Goal: Task Accomplishment & Management: Manage account settings

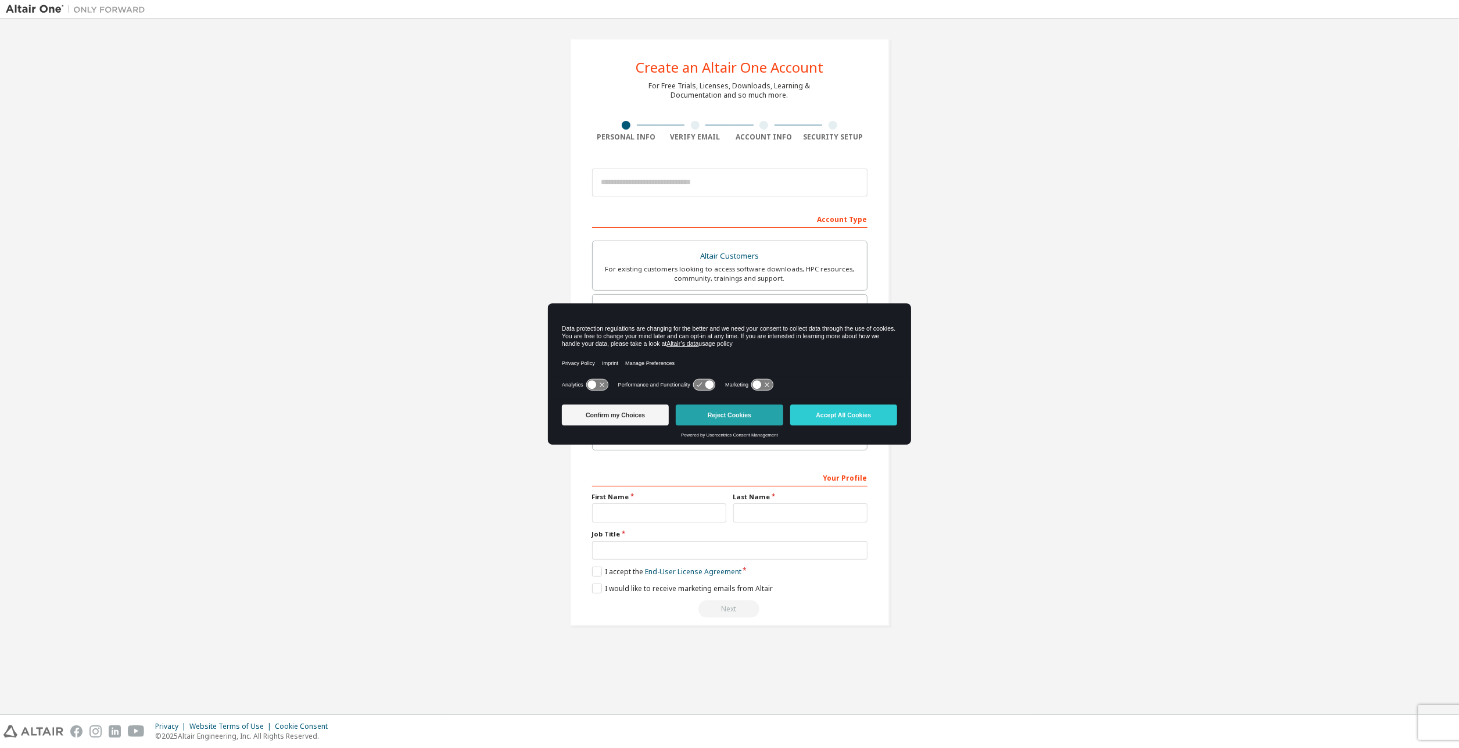
click at [735, 418] on button "Reject Cookies" at bounding box center [729, 414] width 107 height 21
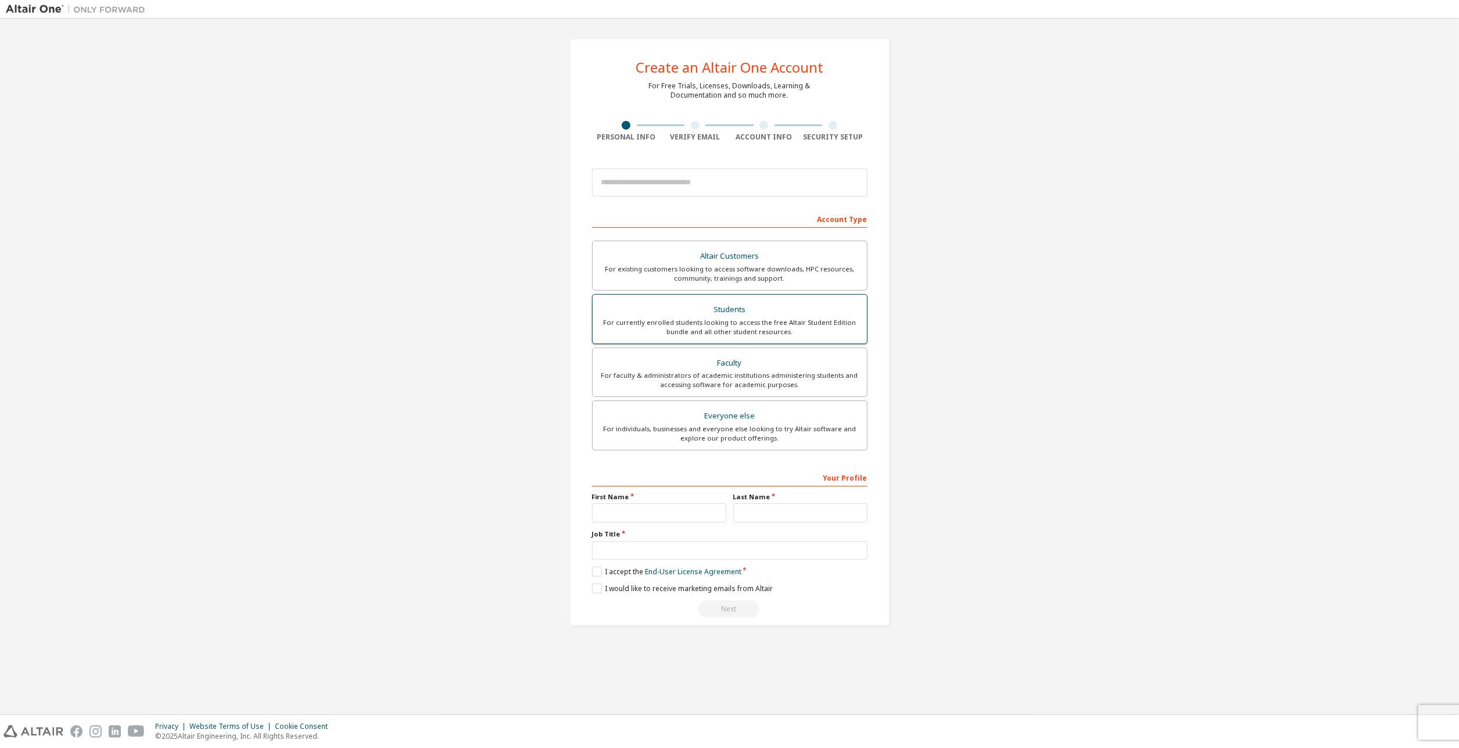
click at [782, 322] on div "For currently enrolled students looking to access the free Altair Student Editi…" at bounding box center [730, 327] width 260 height 19
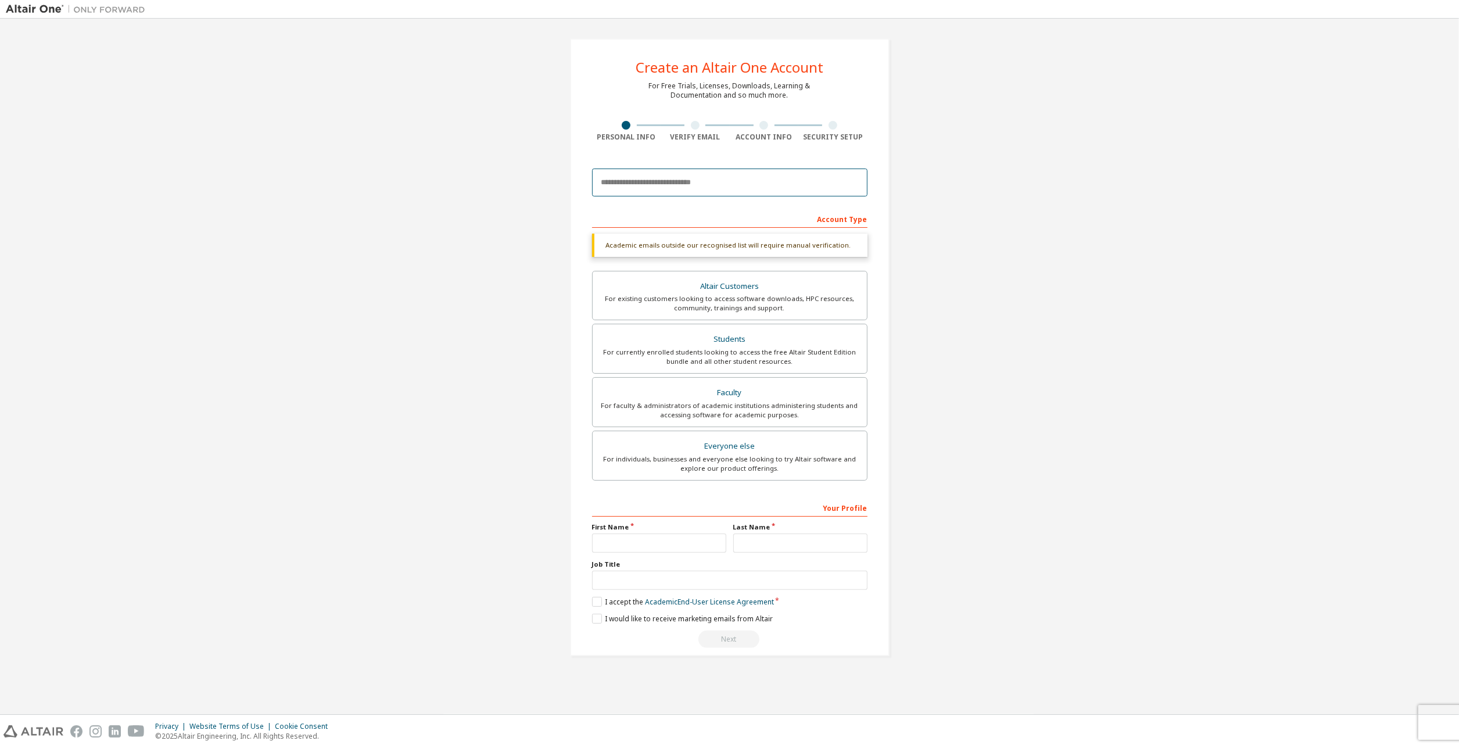
click at [734, 183] on input "email" at bounding box center [729, 182] width 275 height 28
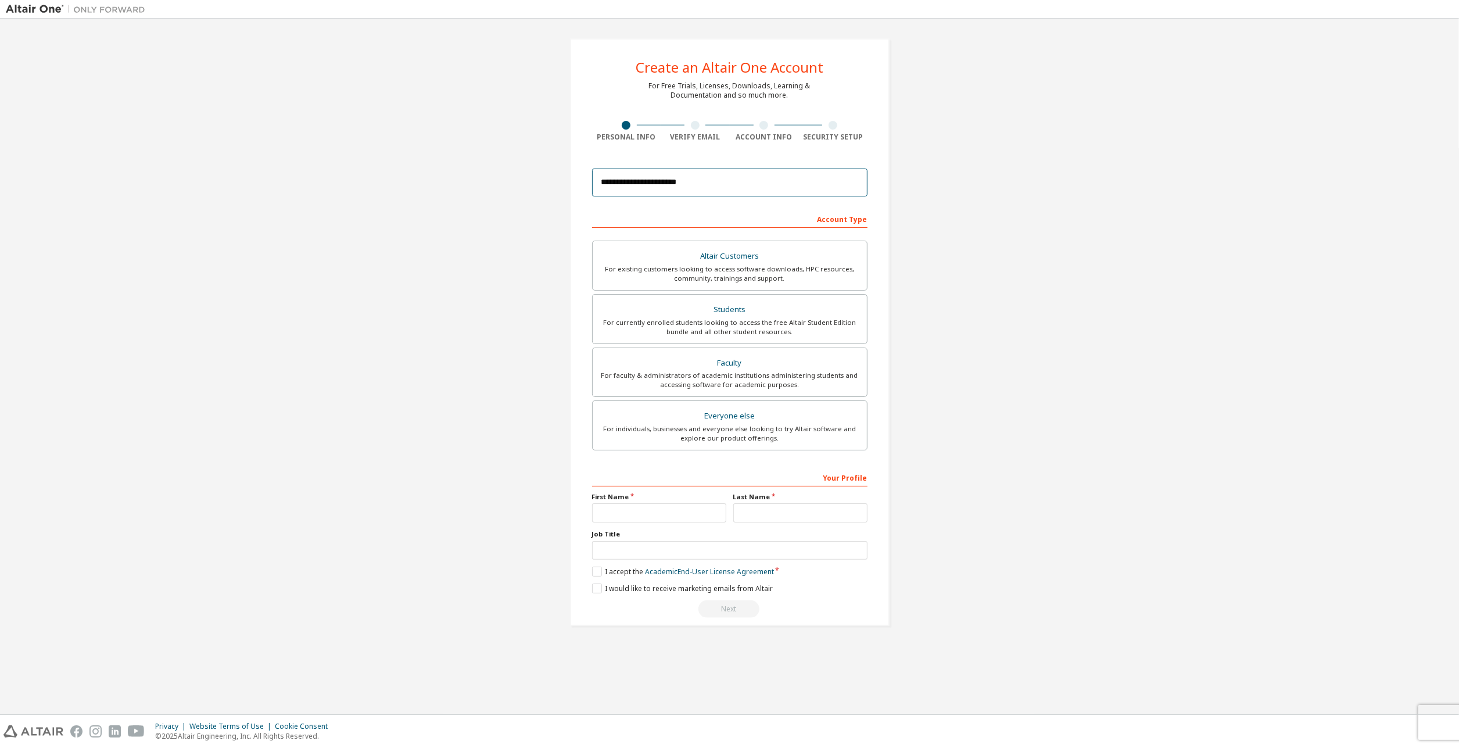
type input "**********"
click at [651, 511] on input "text" at bounding box center [659, 512] width 134 height 19
type input "*****"
click at [802, 519] on input "text" at bounding box center [800, 512] width 134 height 19
type input "****"
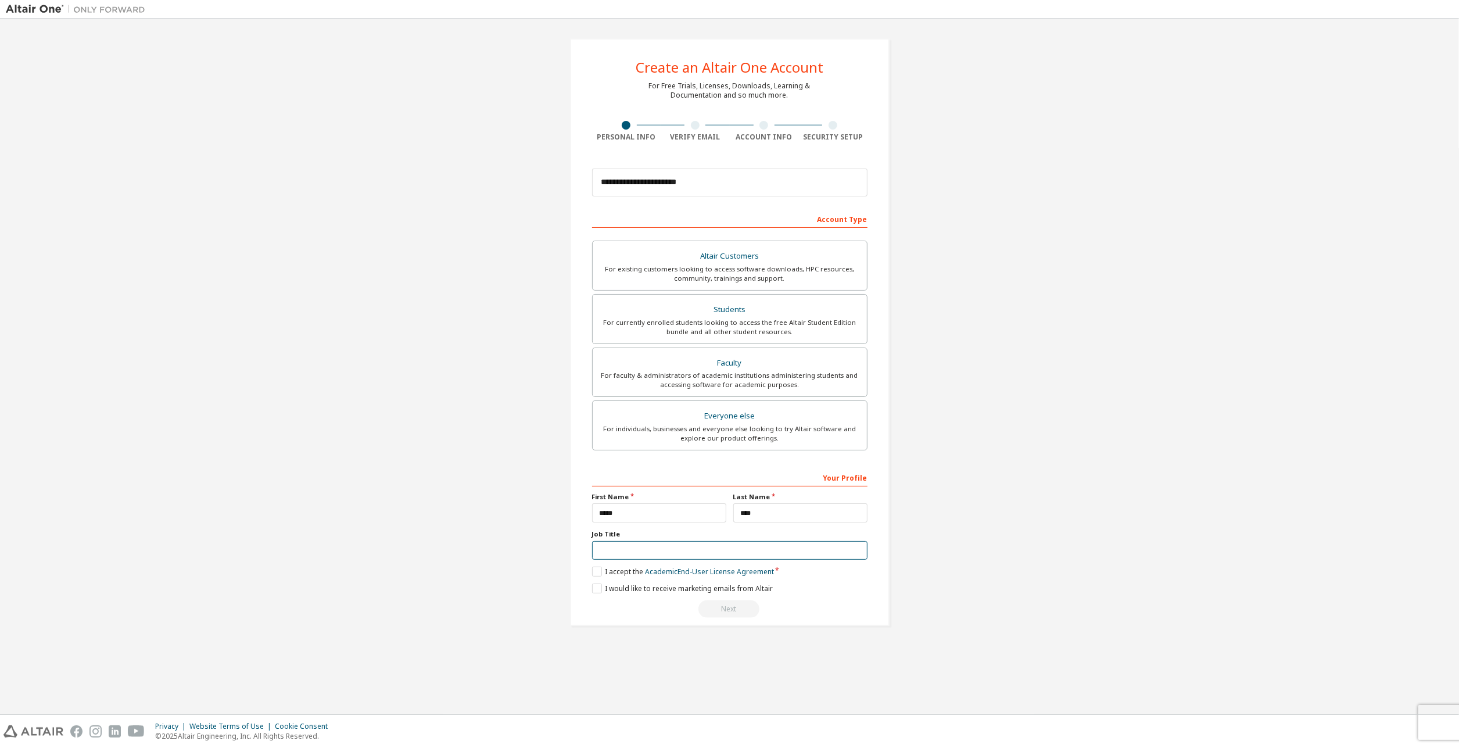
click at [791, 552] on input "text" at bounding box center [729, 550] width 275 height 19
click at [655, 550] on input "********" at bounding box center [729, 550] width 275 height 19
click at [671, 553] on input "********" at bounding box center [729, 550] width 275 height 19
type input "********"
click at [745, 633] on div "**********" at bounding box center [729, 331] width 347 height 615
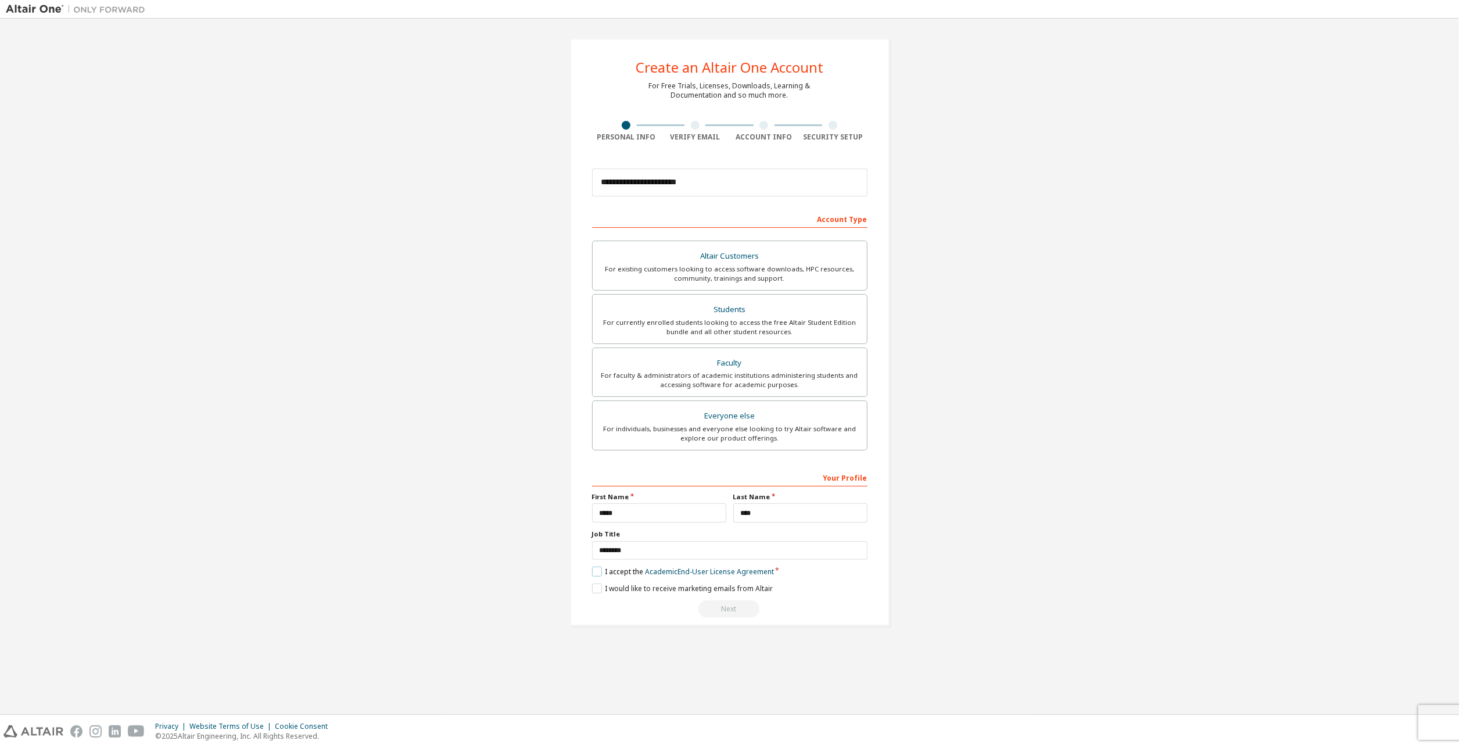
click at [594, 572] on label "I accept the Academic End-User License Agreement" at bounding box center [683, 571] width 182 height 10
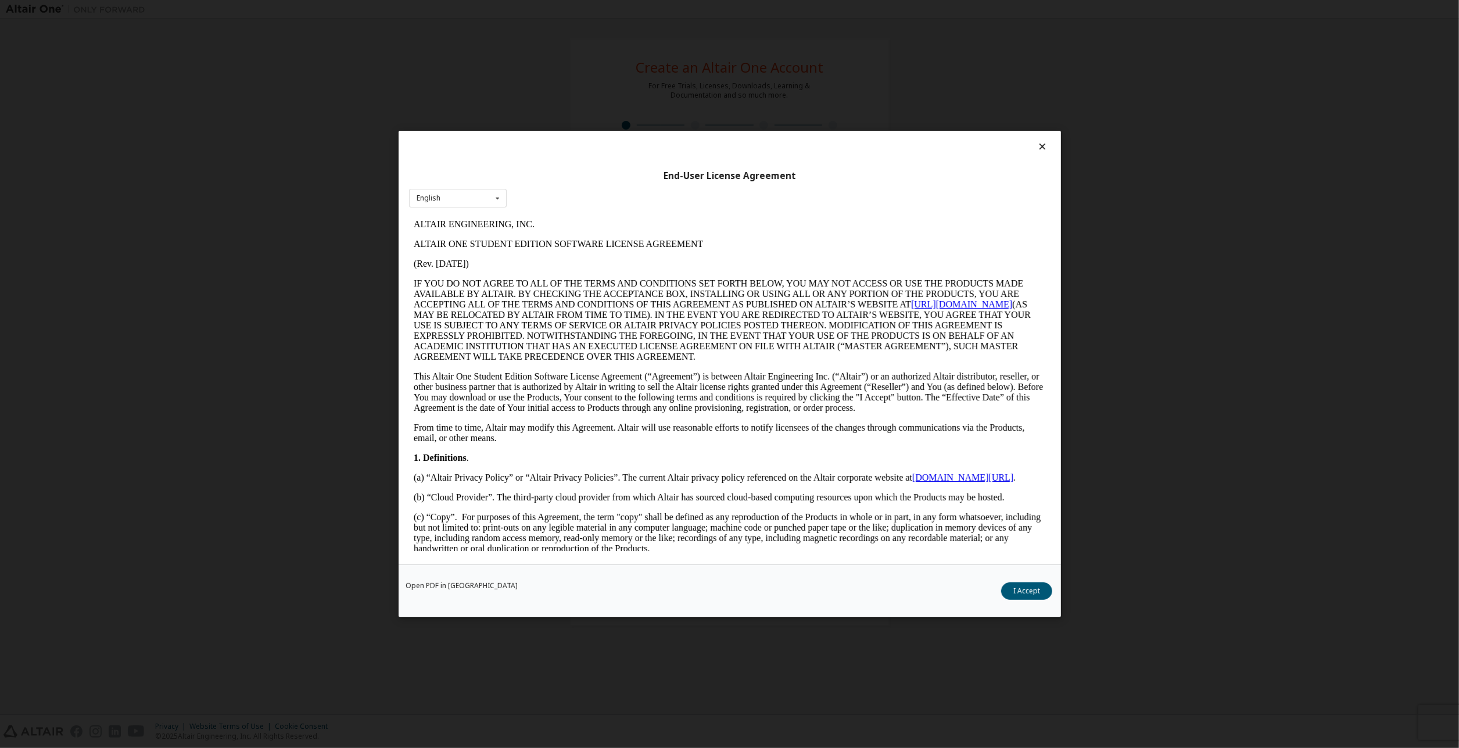
click at [1028, 593] on button "I Accept" at bounding box center [1026, 590] width 51 height 17
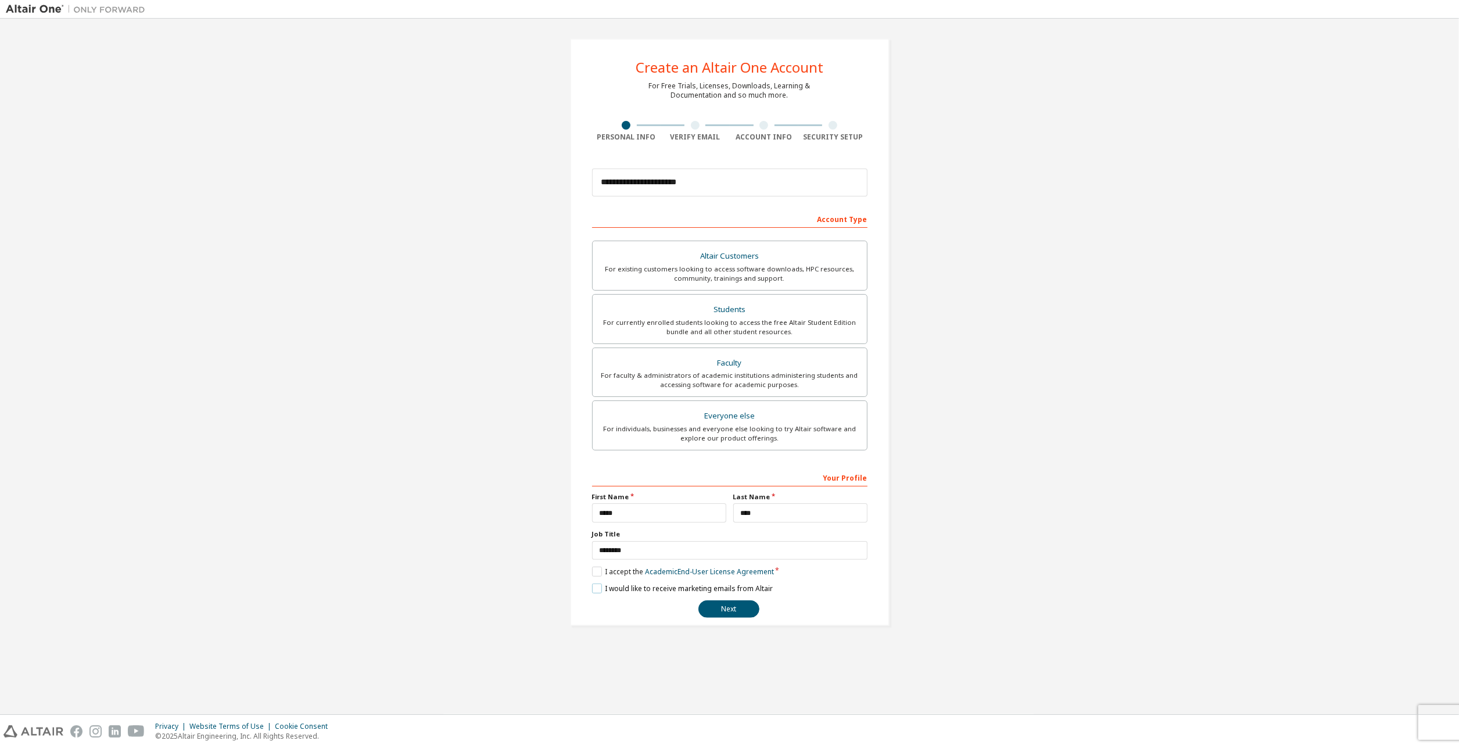
click at [663, 584] on label "I would like to receive marketing emails from Altair" at bounding box center [682, 588] width 181 height 10
click at [731, 607] on button "Next" at bounding box center [728, 608] width 61 height 17
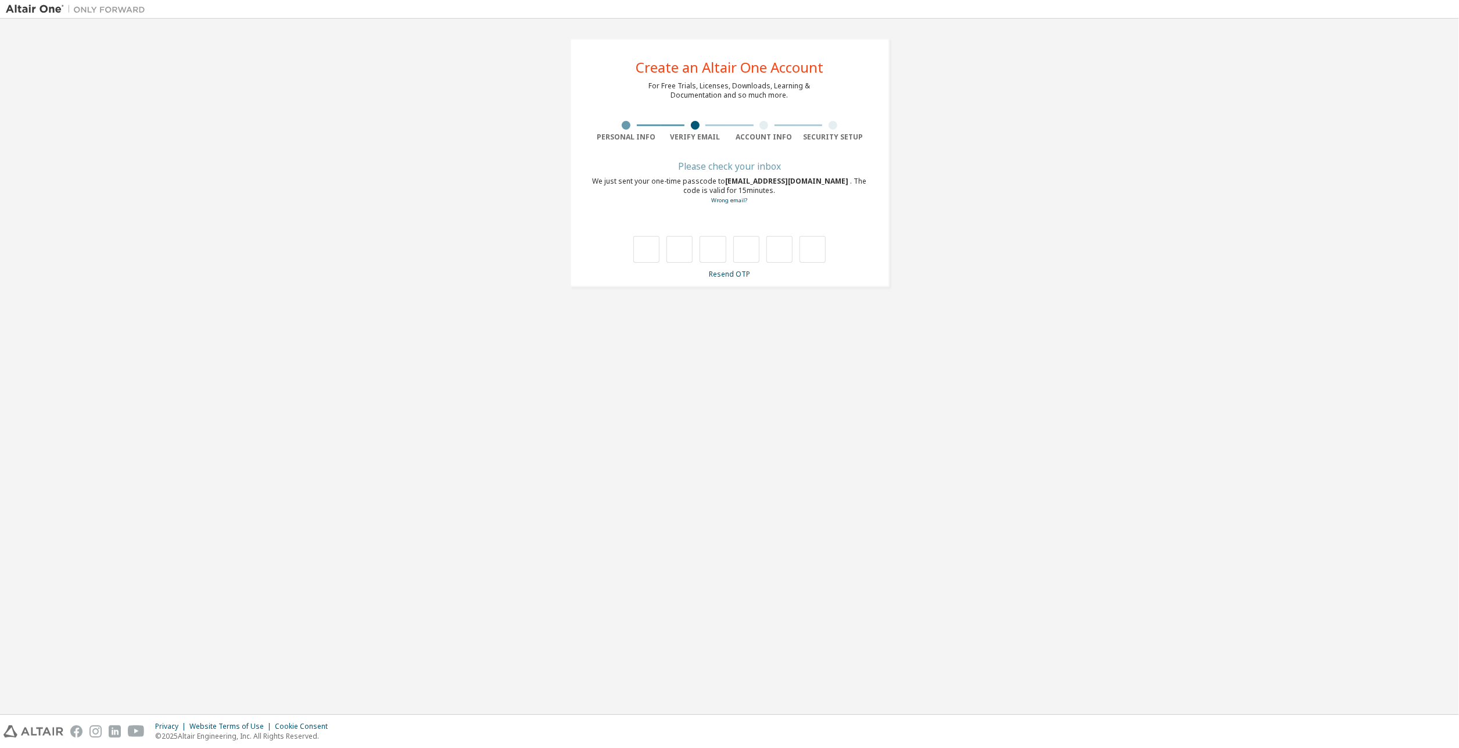
type input "*"
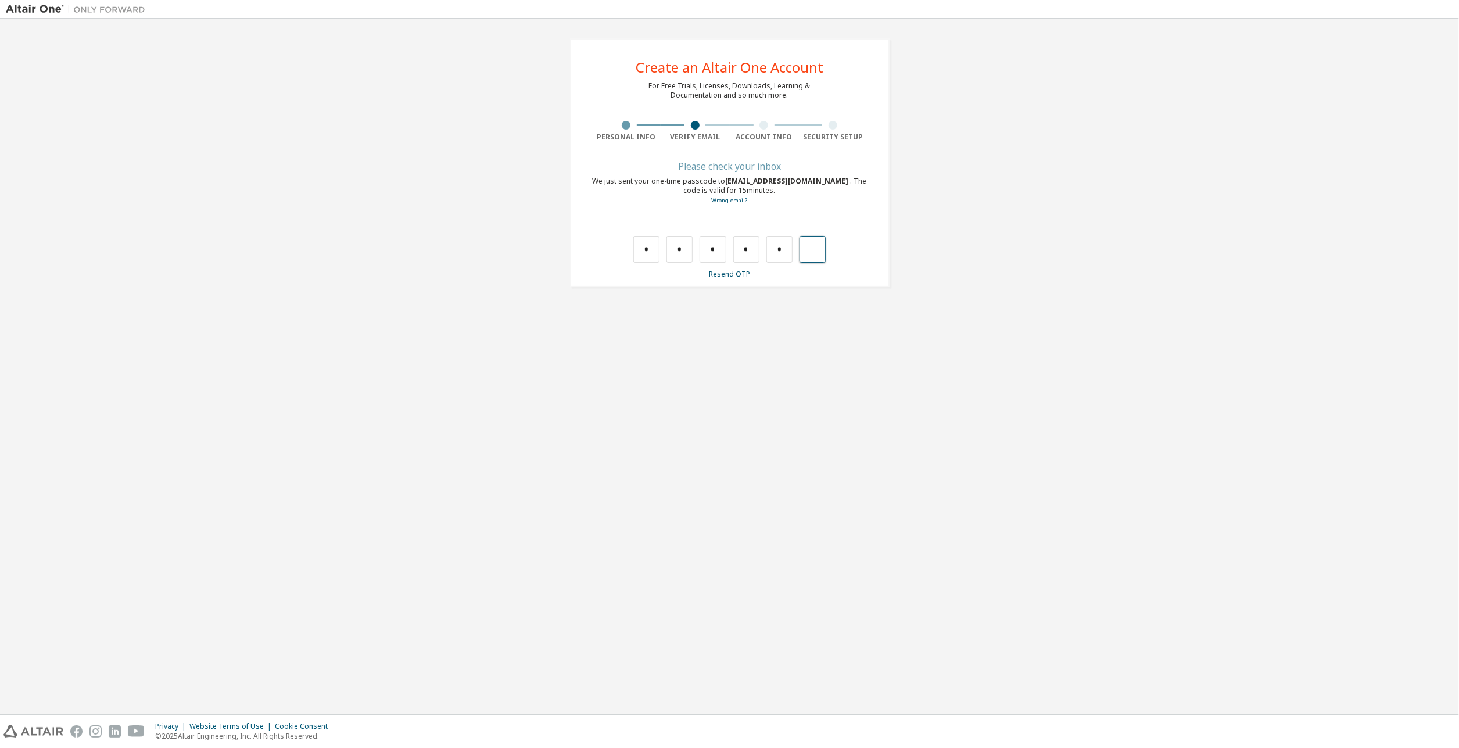
type input "*"
click at [641, 248] on input "text" at bounding box center [646, 249] width 26 height 27
type input "*"
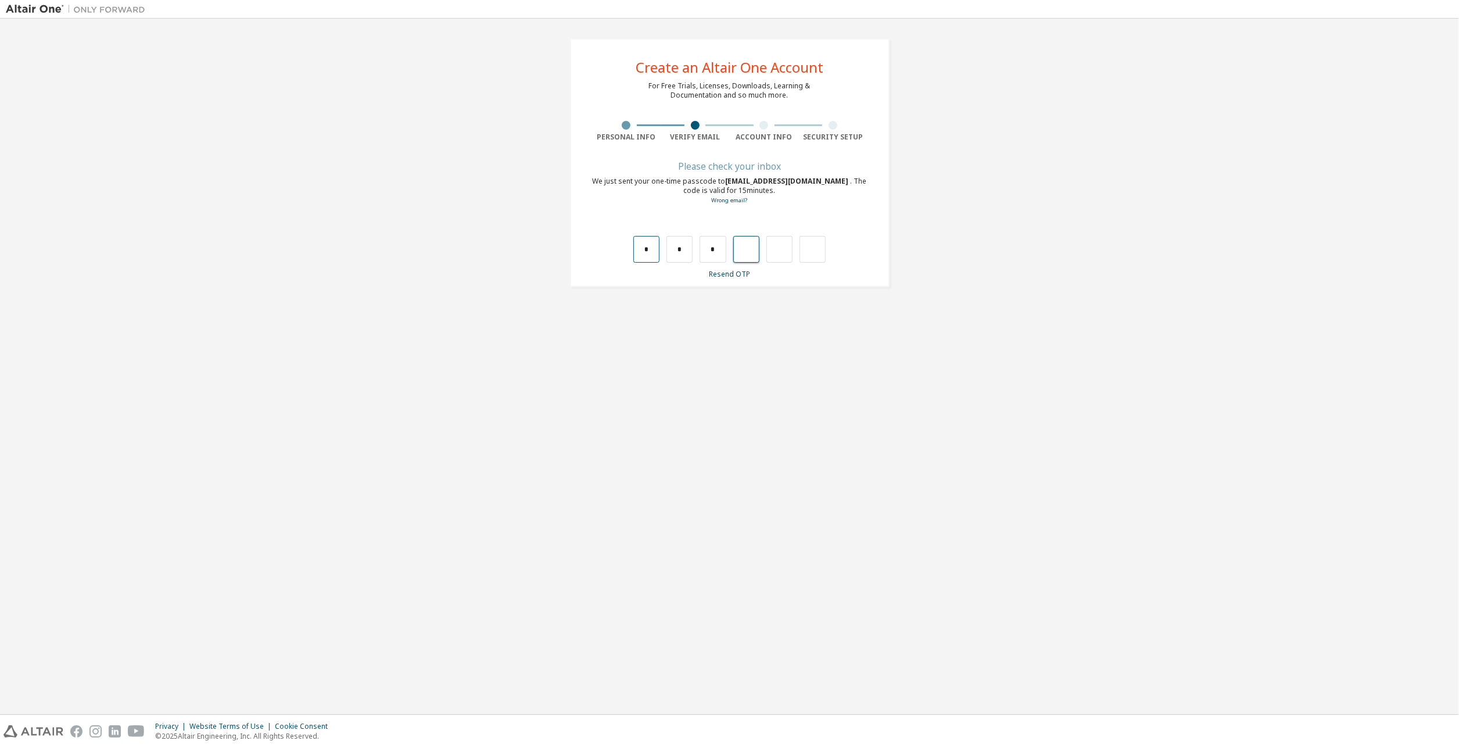
type input "*"
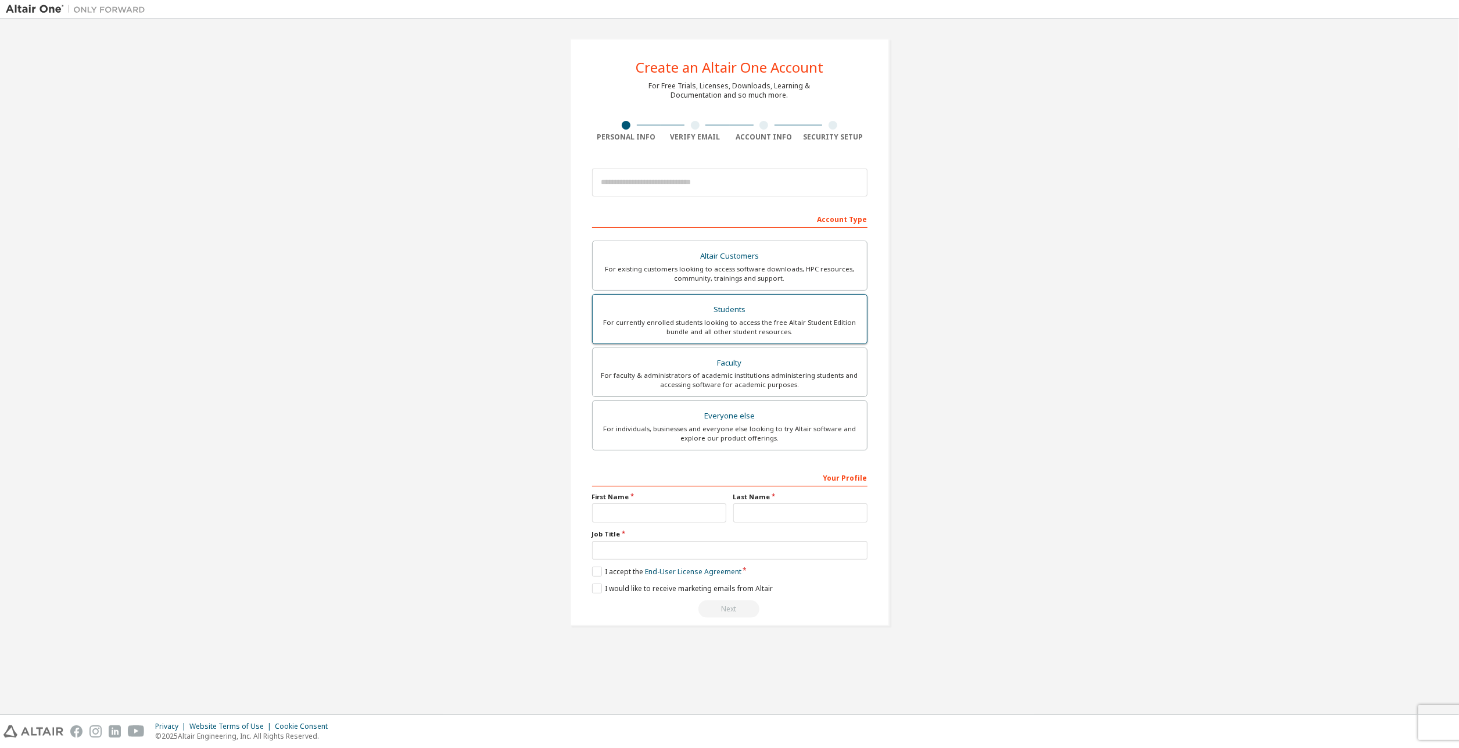
click at [701, 306] on div "Students" at bounding box center [730, 310] width 260 height 16
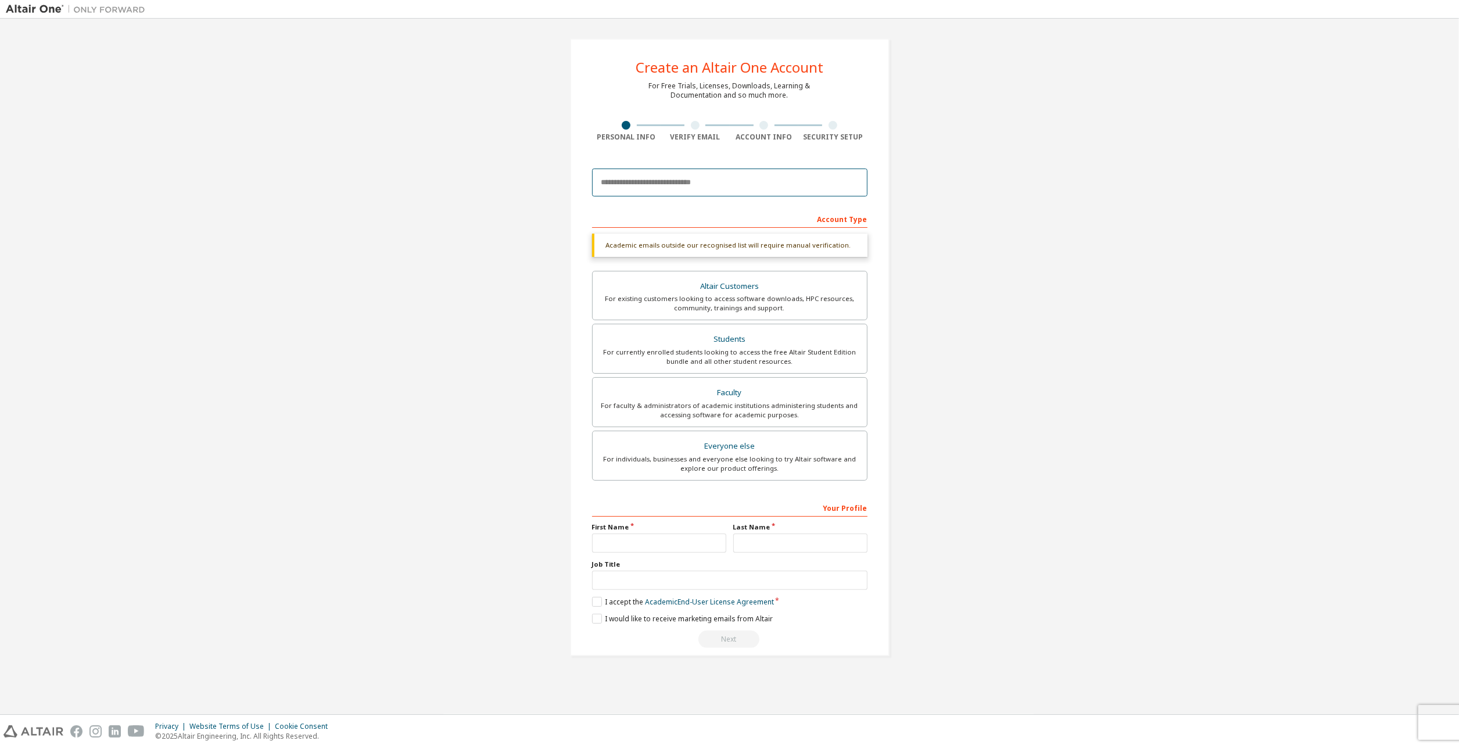
click at [699, 181] on input "email" at bounding box center [729, 182] width 275 height 28
click at [680, 177] on input "email" at bounding box center [729, 182] width 275 height 28
paste input "**********"
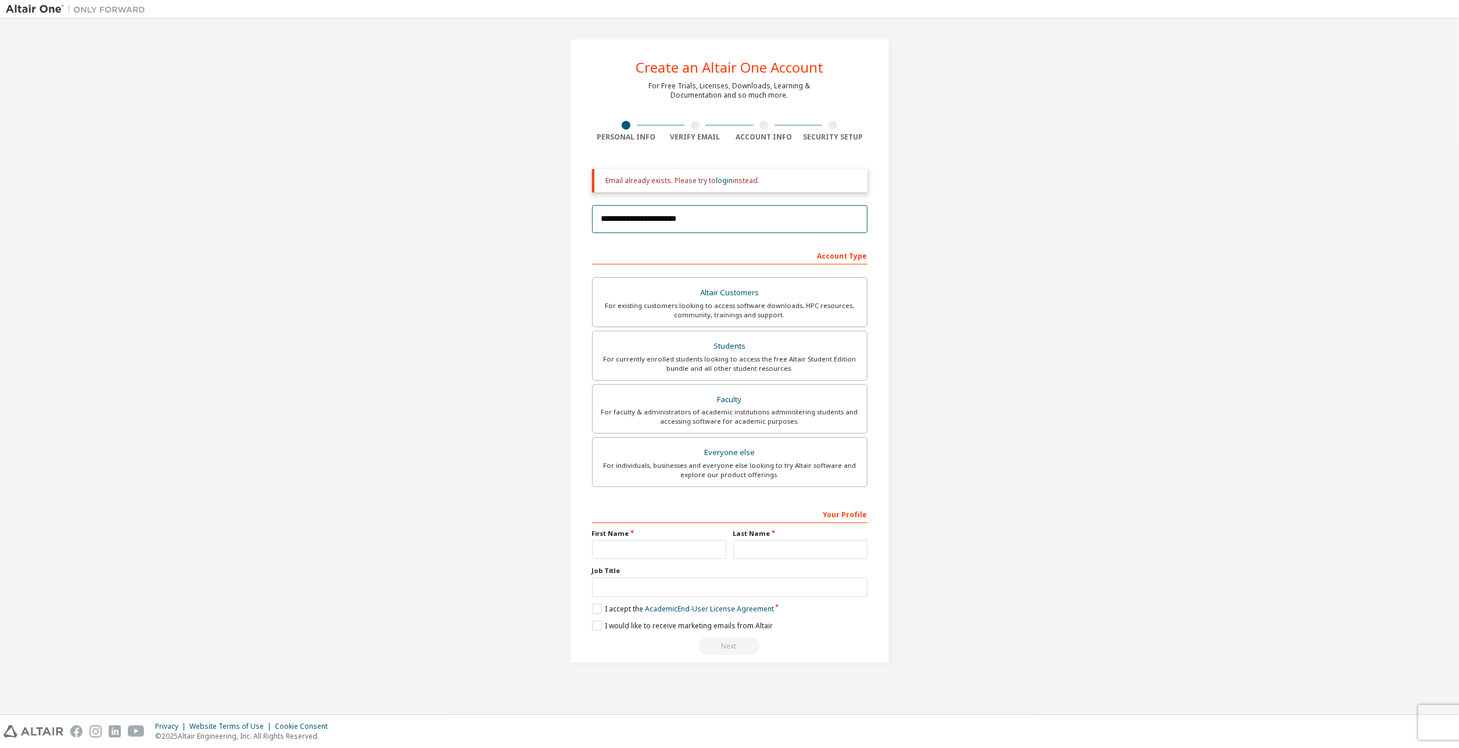
type input "**********"
click at [492, 273] on div "**********" at bounding box center [729, 350] width 1447 height 652
click at [724, 178] on link "login" at bounding box center [724, 180] width 17 height 10
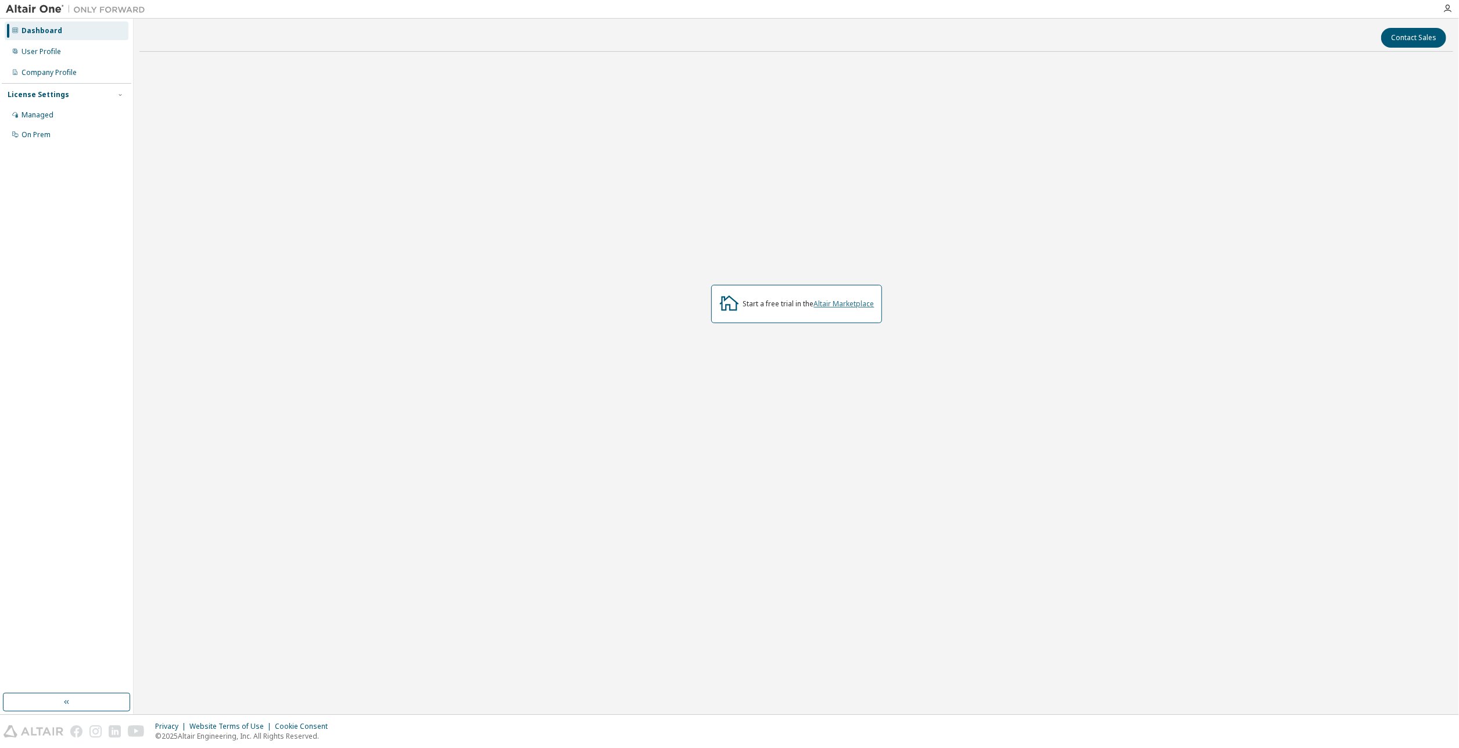
click at [844, 299] on link "Altair Marketplace" at bounding box center [844, 304] width 60 height 10
click at [49, 108] on div "Managed" at bounding box center [67, 115] width 124 height 19
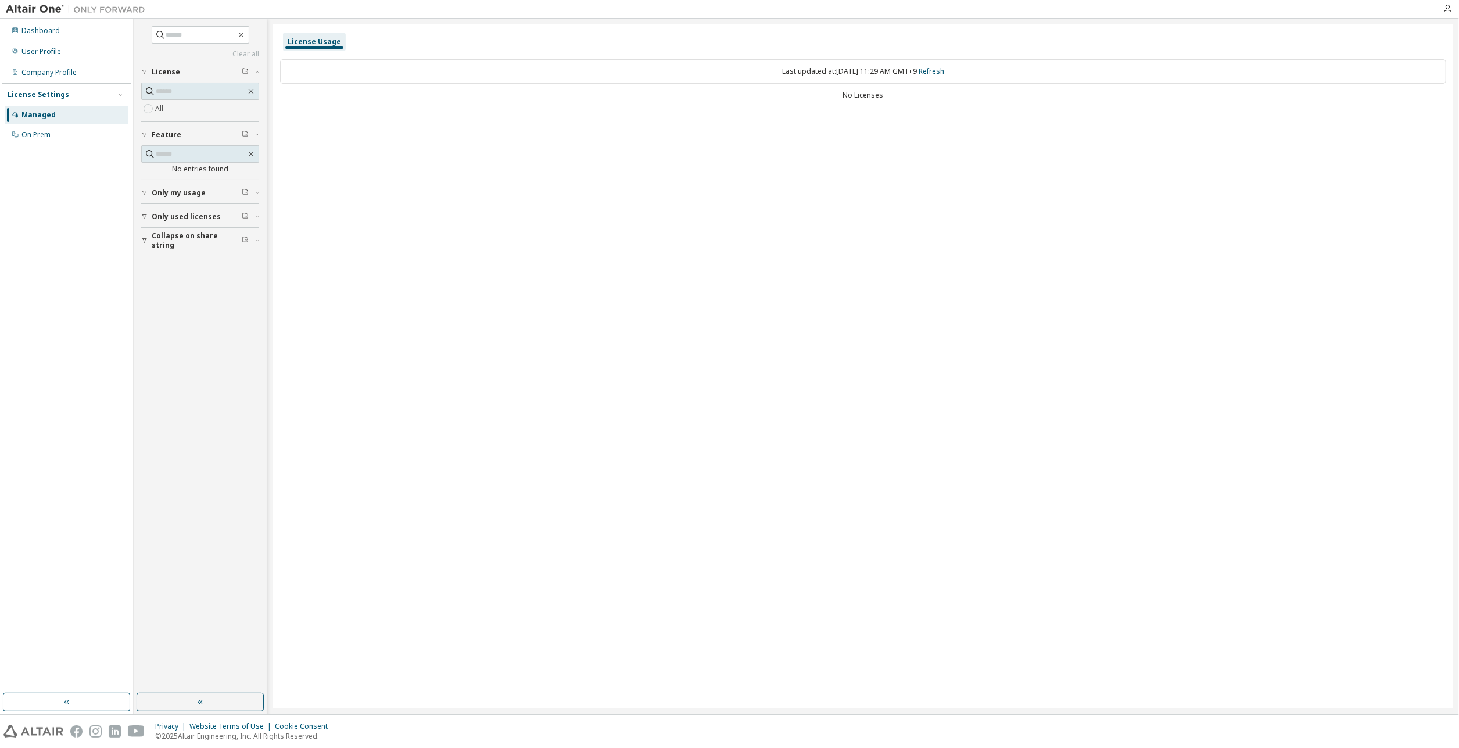
click at [209, 219] on button "Only used licenses" at bounding box center [200, 217] width 118 height 26
click at [164, 106] on label "All" at bounding box center [160, 109] width 10 height 14
click at [939, 74] on link "Refresh" at bounding box center [931, 71] width 26 height 10
click at [177, 191] on span "Only my usage" at bounding box center [179, 192] width 54 height 9
click at [188, 246] on span "Only used licenses" at bounding box center [186, 250] width 69 height 9
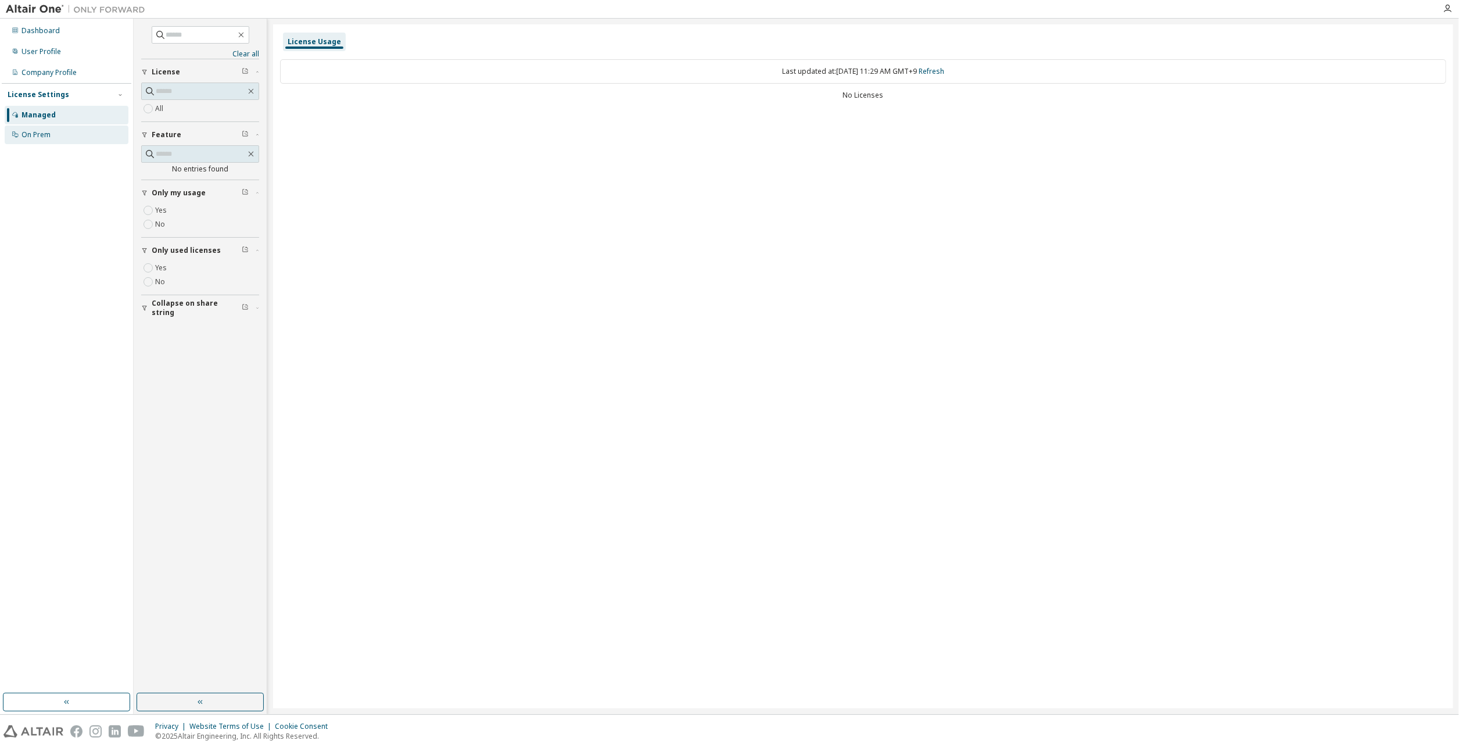
click at [52, 141] on div "On Prem" at bounding box center [67, 134] width 124 height 19
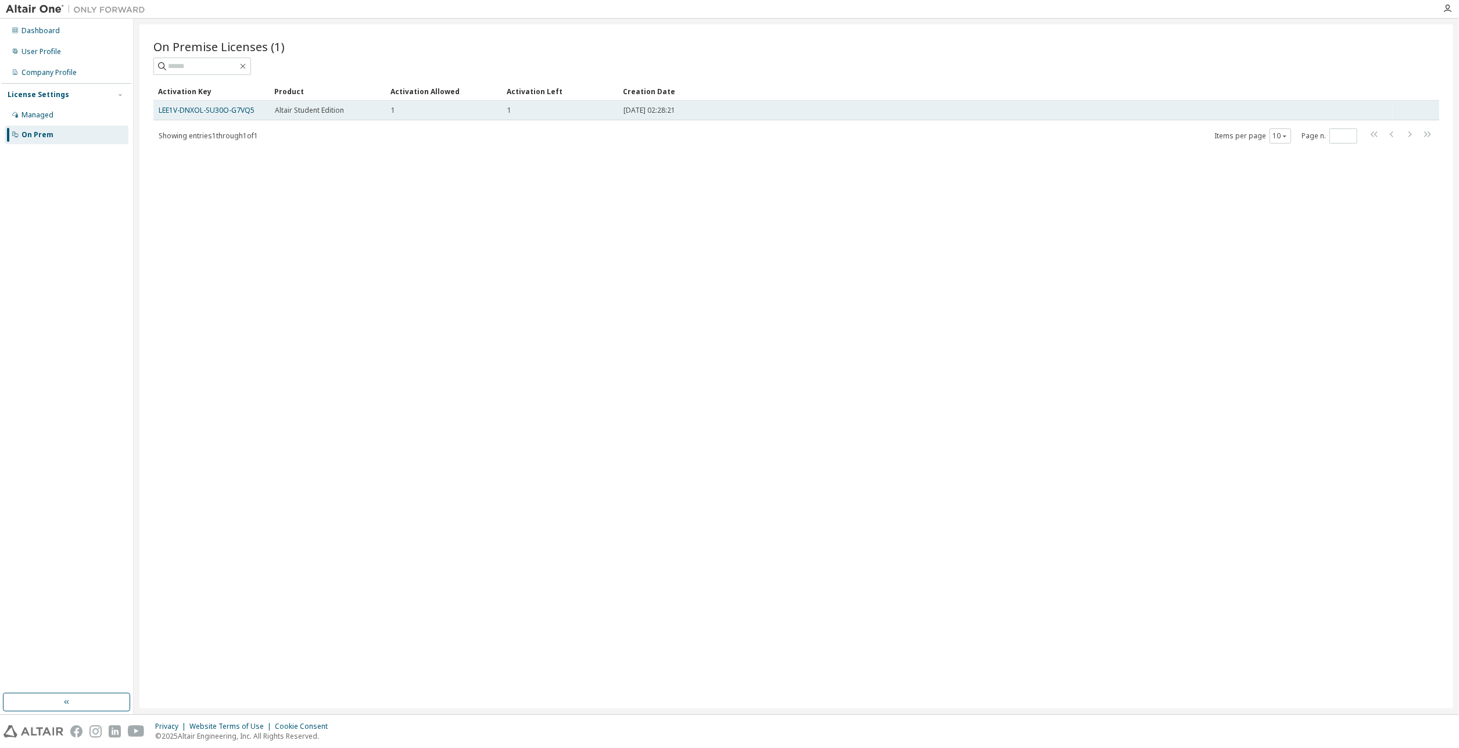
click at [523, 114] on div "1" at bounding box center [560, 110] width 106 height 9
click at [198, 112] on link "LEE1V-DNXOL-SU30O-G7VQ5" at bounding box center [207, 110] width 96 height 10
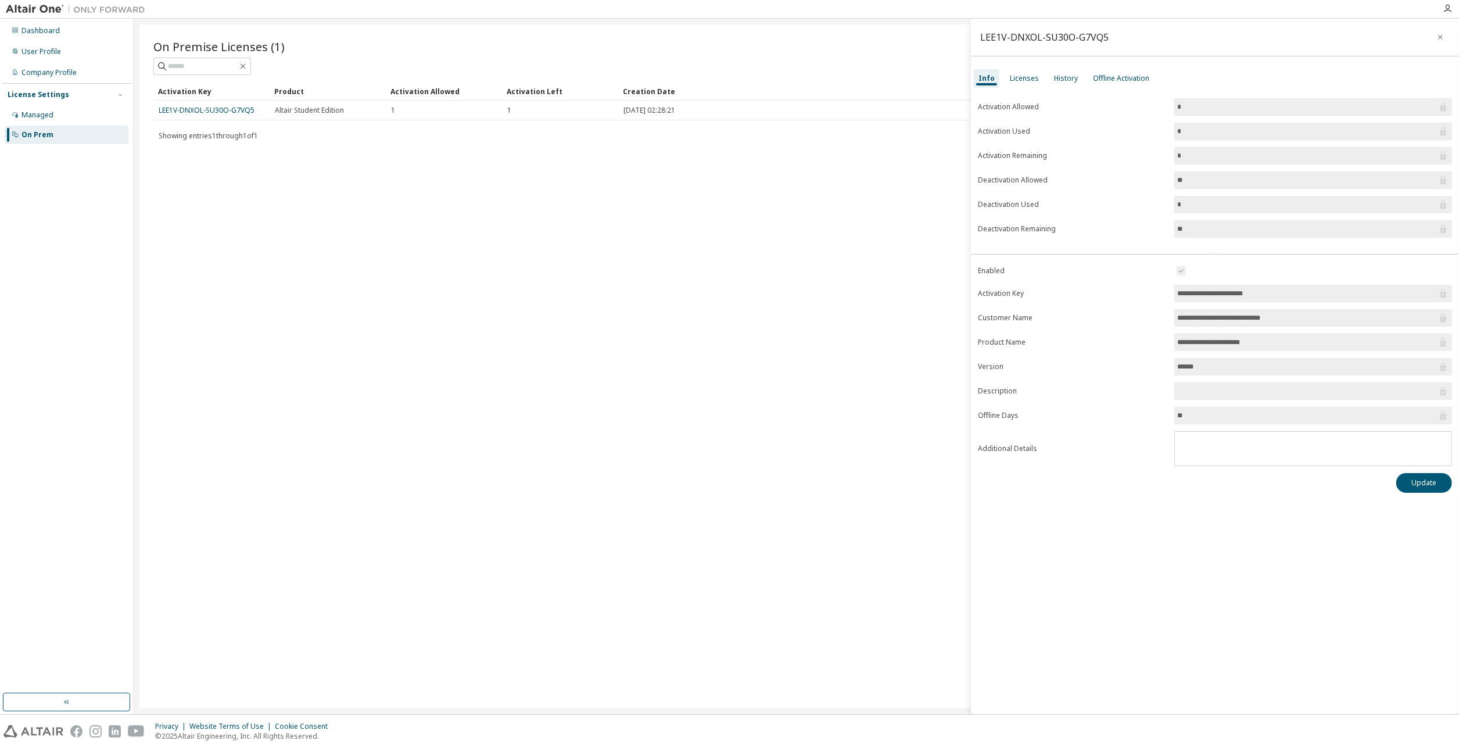
click at [1219, 106] on input "*" at bounding box center [1307, 107] width 260 height 12
click at [1108, 73] on div "Offline Activation" at bounding box center [1121, 78] width 66 height 19
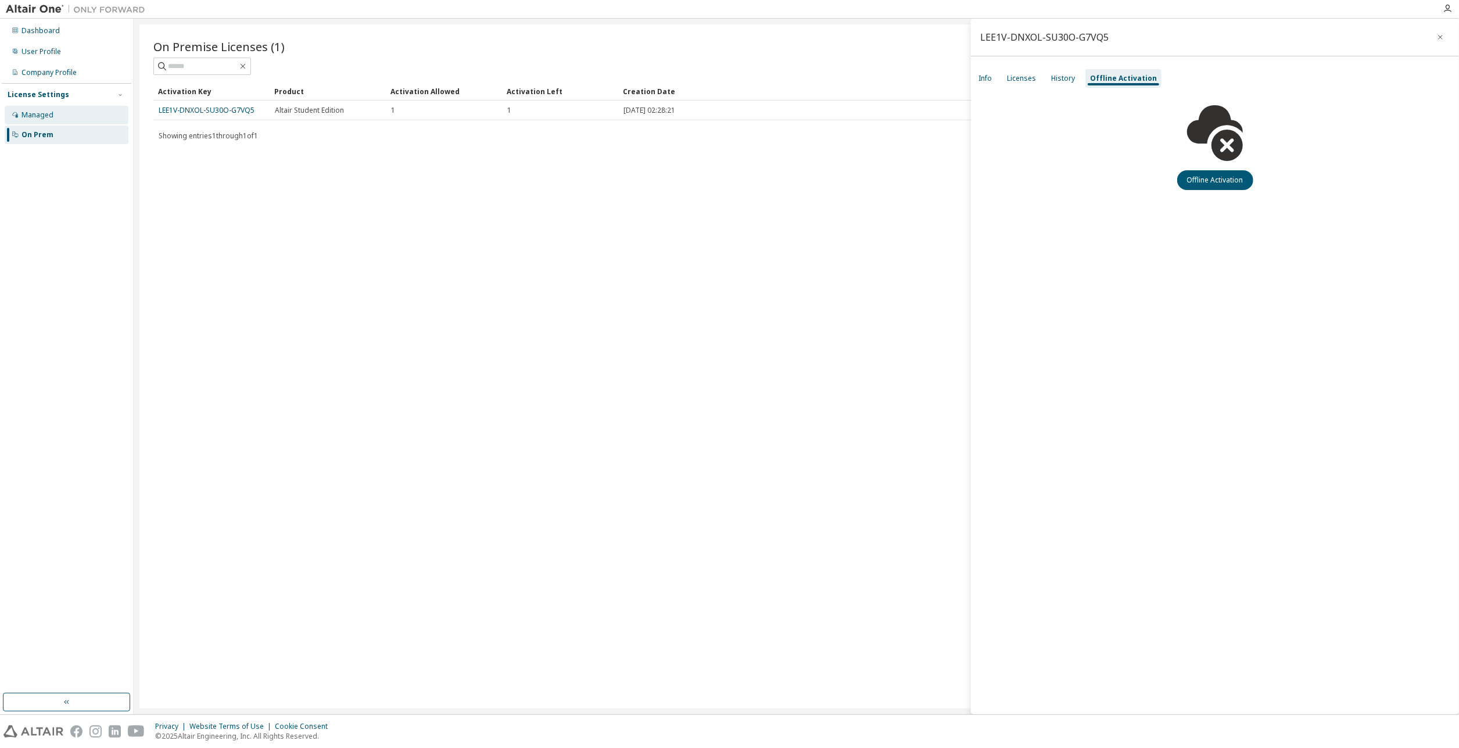
click at [62, 111] on div "Managed" at bounding box center [67, 115] width 124 height 19
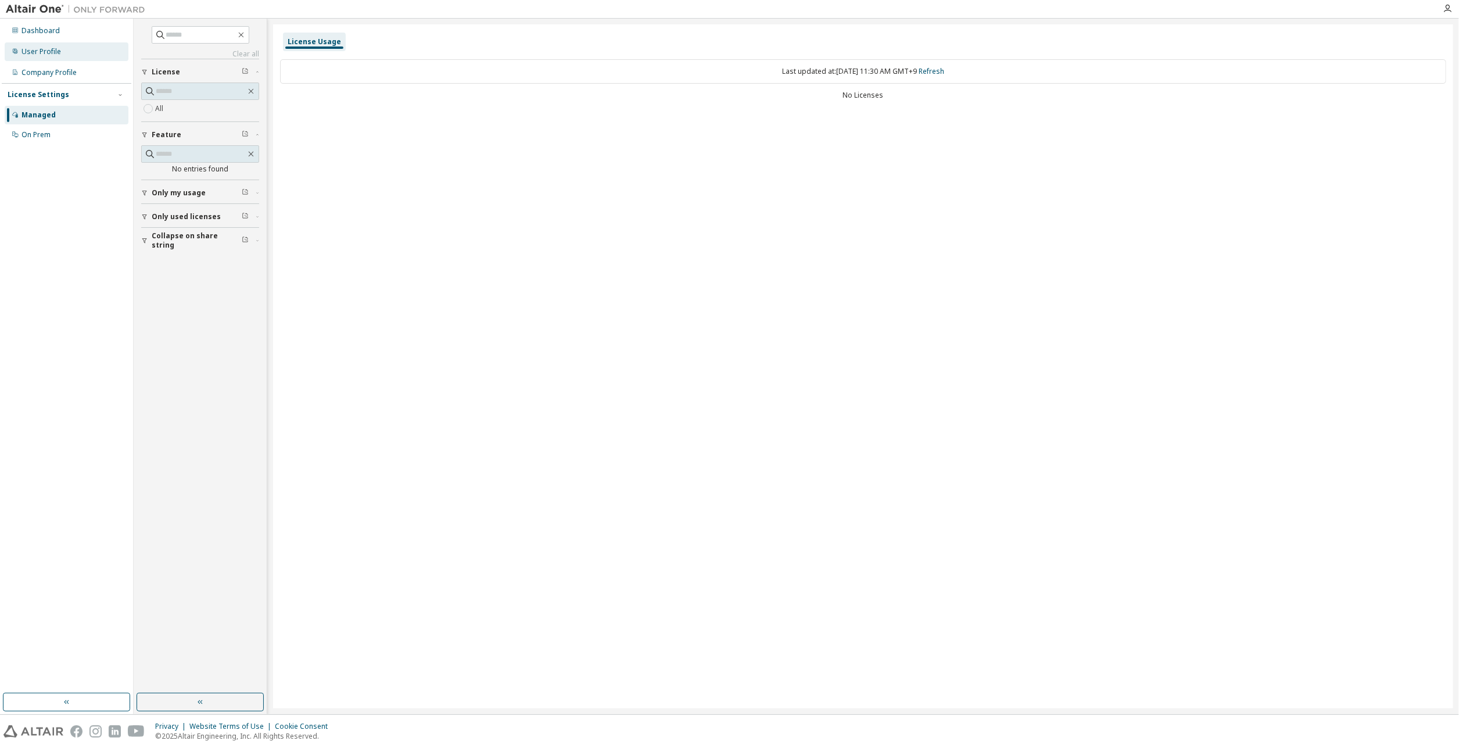
click at [71, 44] on div "User Profile" at bounding box center [67, 51] width 124 height 19
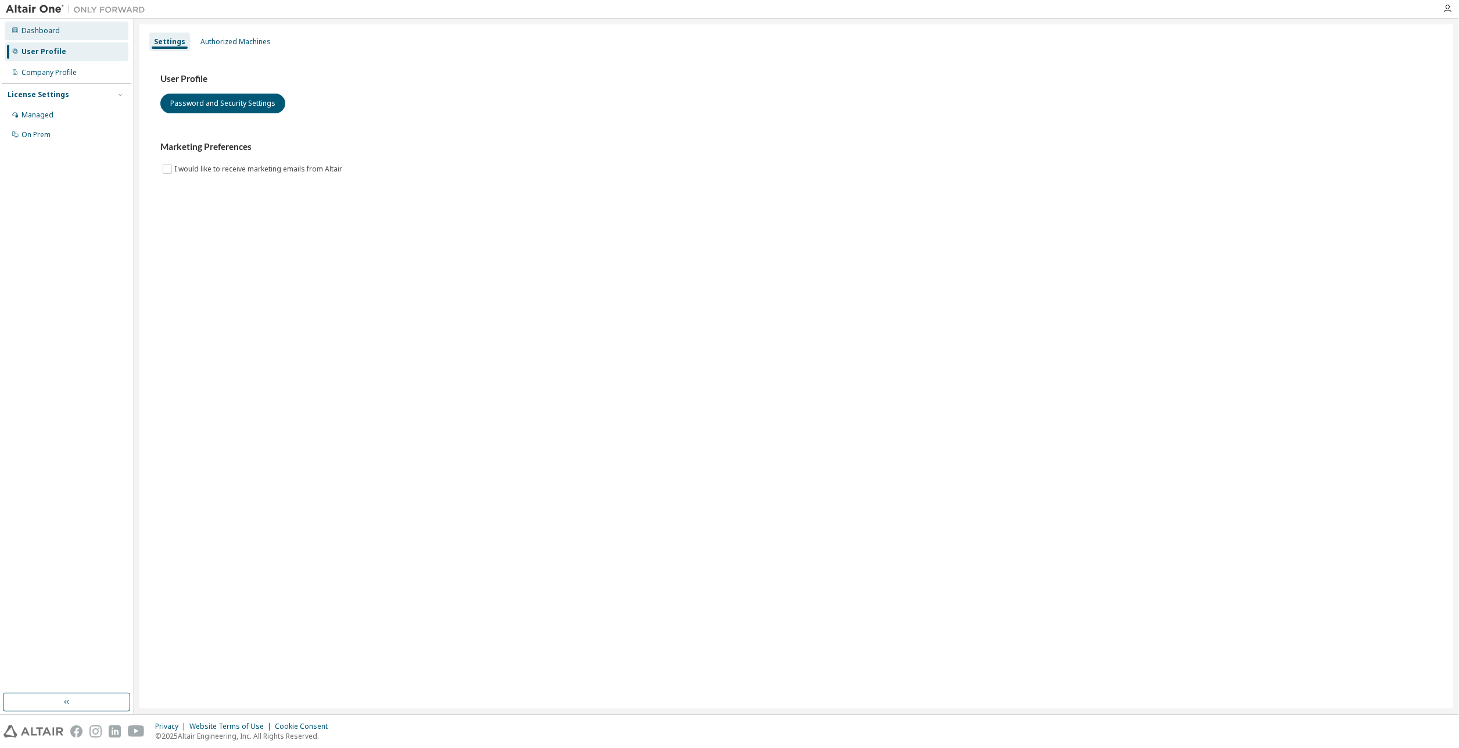
click at [73, 36] on div "Dashboard" at bounding box center [67, 30] width 124 height 19
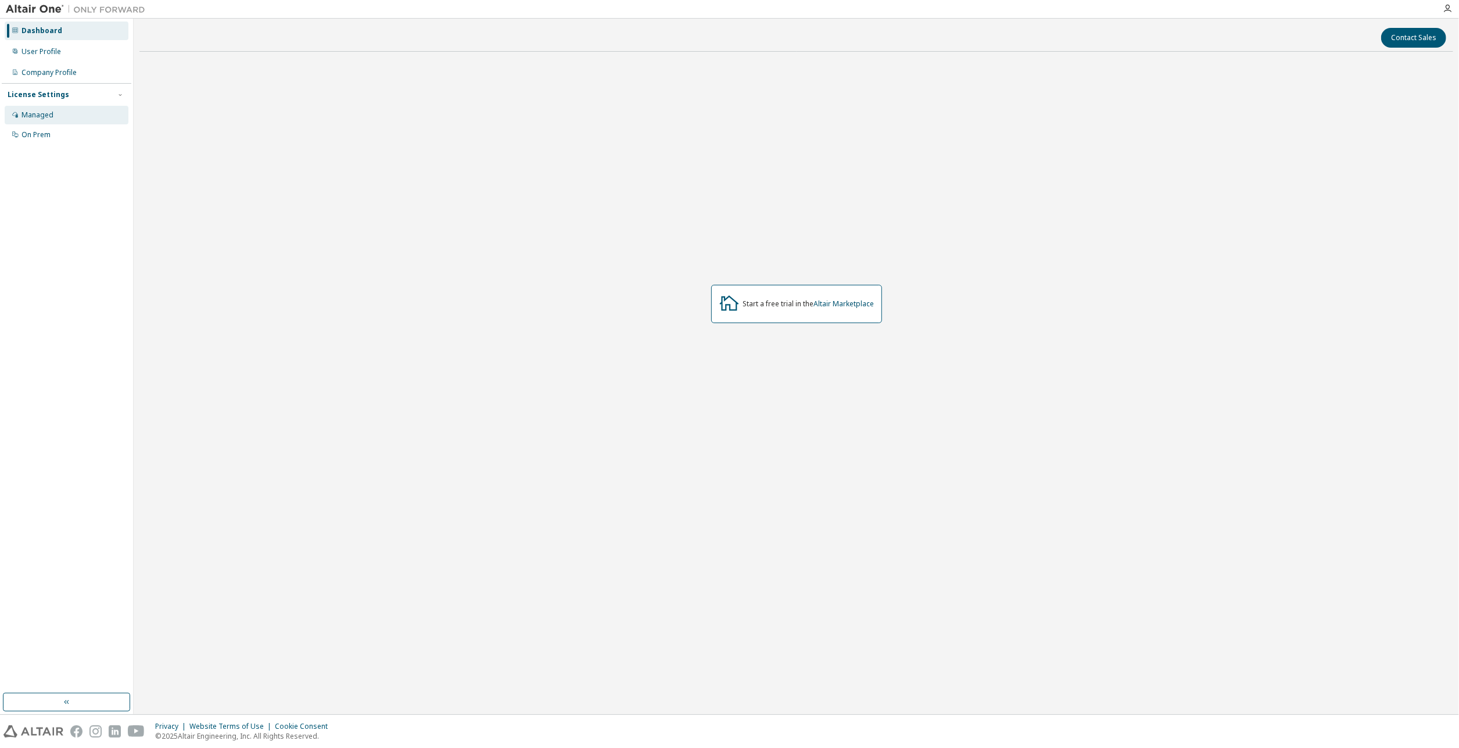
click at [86, 110] on div "Managed" at bounding box center [67, 115] width 124 height 19
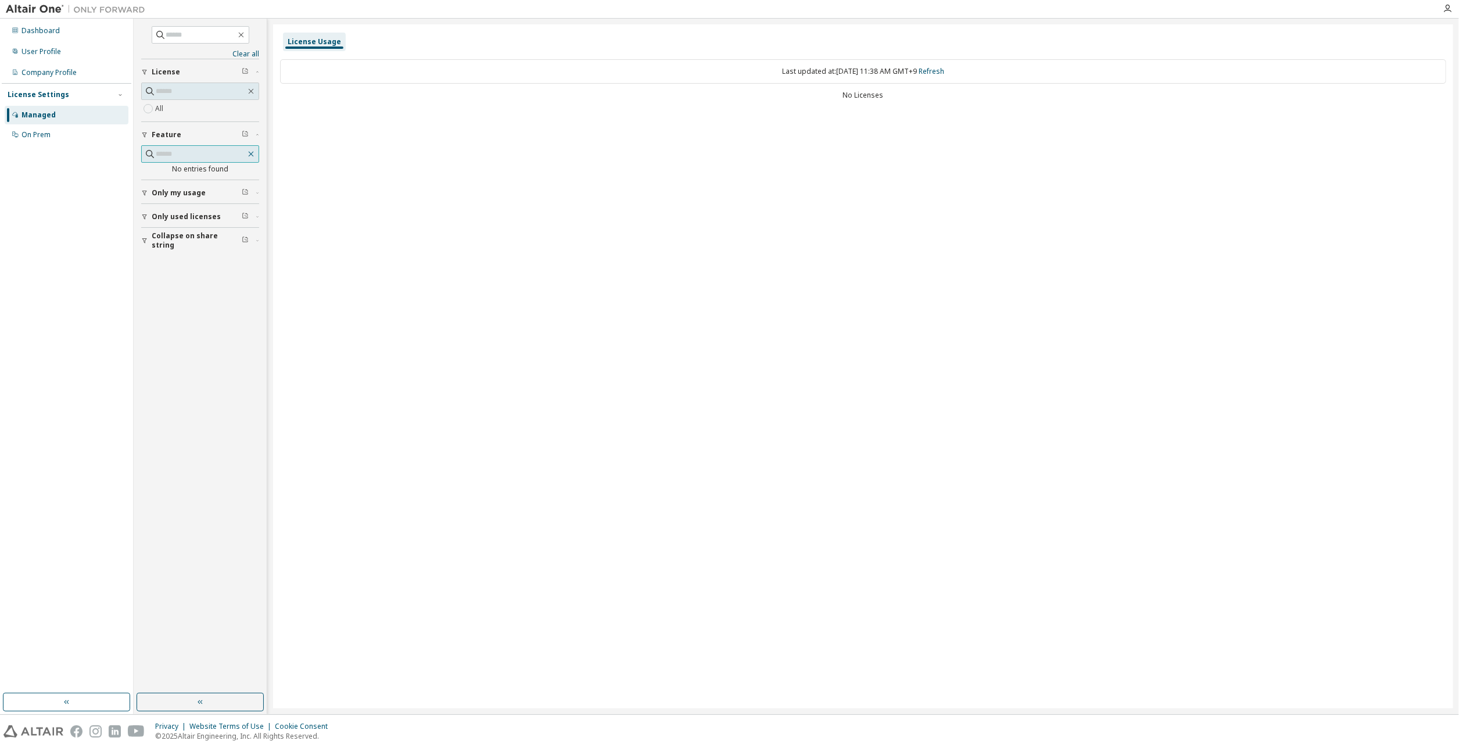
click at [252, 152] on icon "button" at bounding box center [251, 154] width 5 height 5
click at [188, 193] on span "Only my usage" at bounding box center [179, 192] width 54 height 9
click at [188, 267] on span "Collapse on share string" at bounding box center [197, 274] width 90 height 19
click at [56, 136] on div "On Prem" at bounding box center [67, 134] width 124 height 19
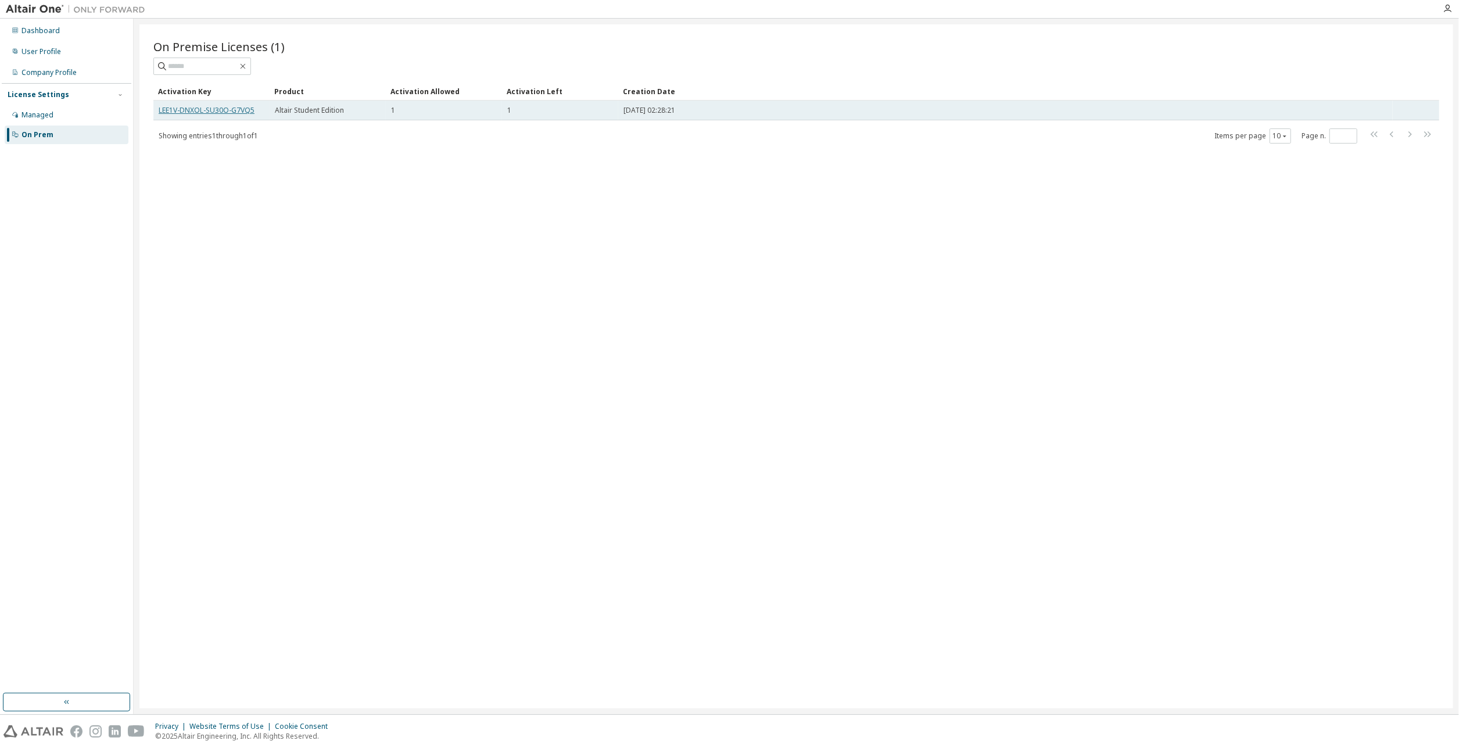
click at [224, 112] on link "LEE1V-DNXOL-SU30O-G7VQ5" at bounding box center [207, 110] width 96 height 10
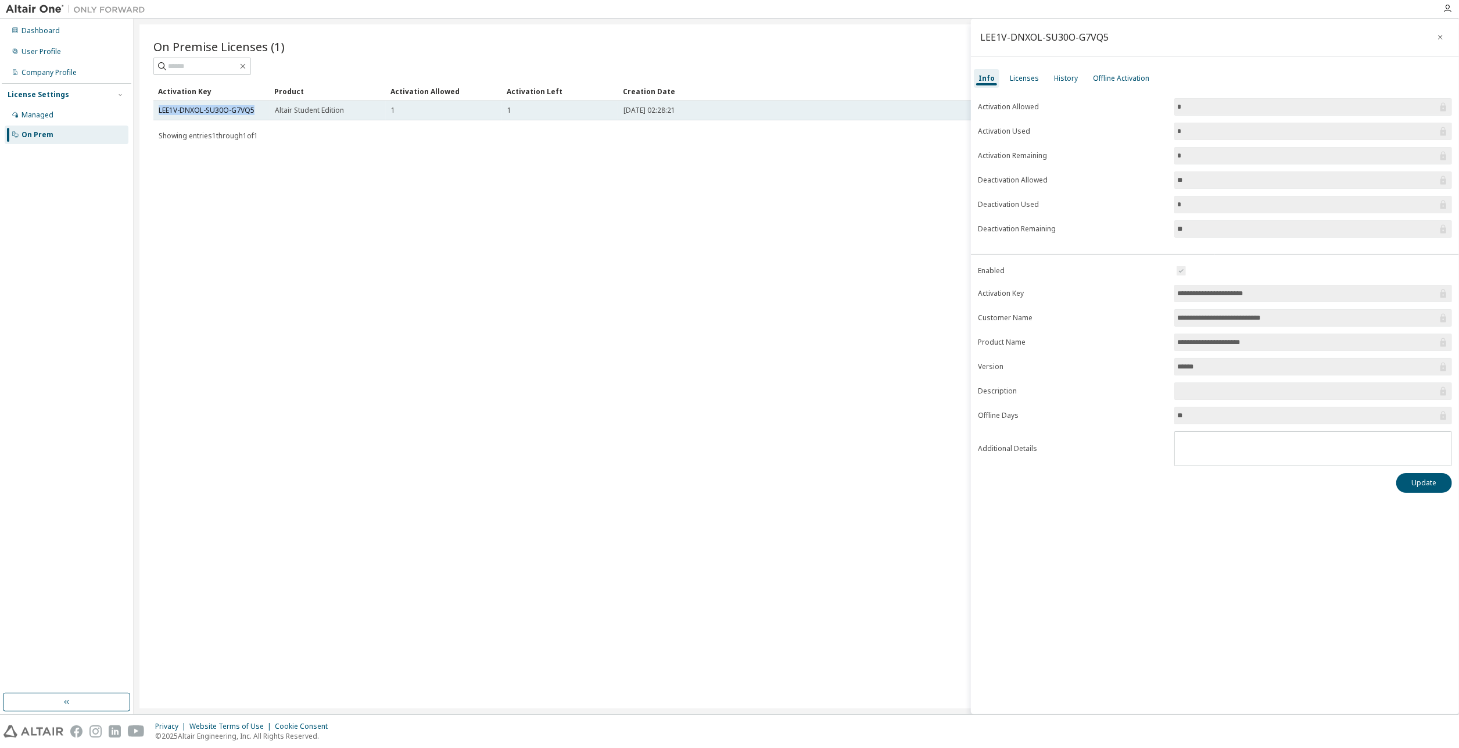
drag, startPoint x: 155, startPoint y: 110, endPoint x: 258, endPoint y: 107, distance: 103.5
click at [258, 107] on td "LEE1V-DNXOL-SU30O-G7VQ5" at bounding box center [211, 111] width 116 height 20
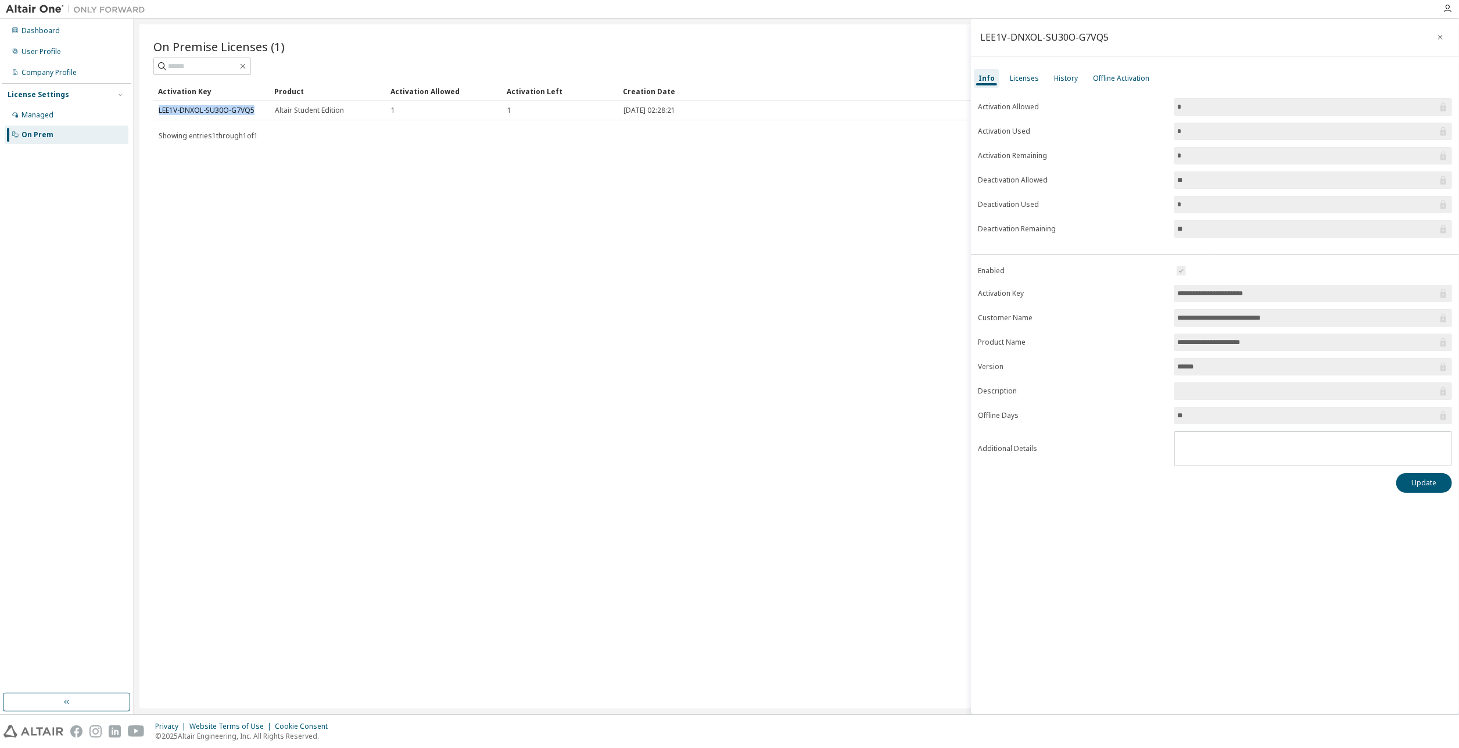
copy link "LEE1V-DNXOL-SU30O-G7VQ5"
